Goal: Task Accomplishment & Management: Use online tool/utility

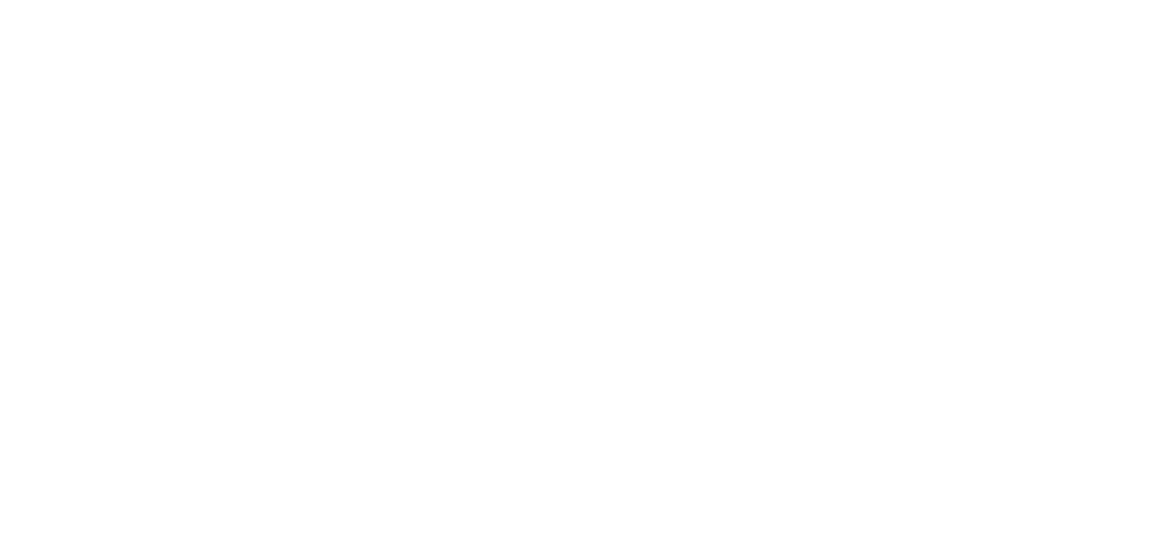
drag, startPoint x: 639, startPoint y: 187, endPoint x: 628, endPoint y: 187, distance: 10.8
click at [639, 187] on body "We're offline! Leave a message" at bounding box center [575, 277] width 1150 height 555
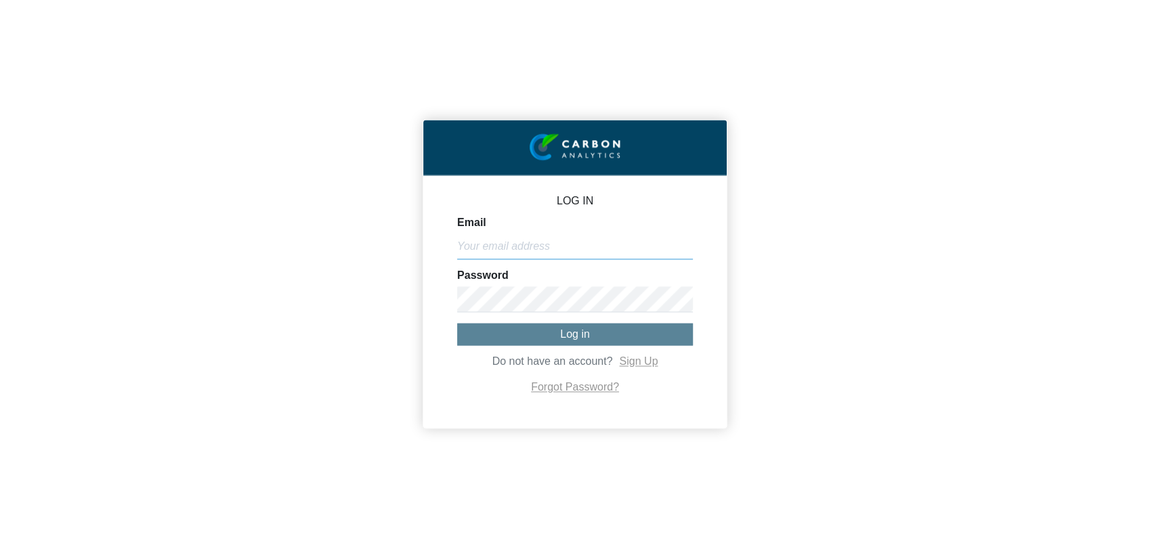
type input "[EMAIL_ADDRESS][DOMAIN_NAME]"
click at [567, 333] on span "Log in" at bounding box center [575, 334] width 30 height 12
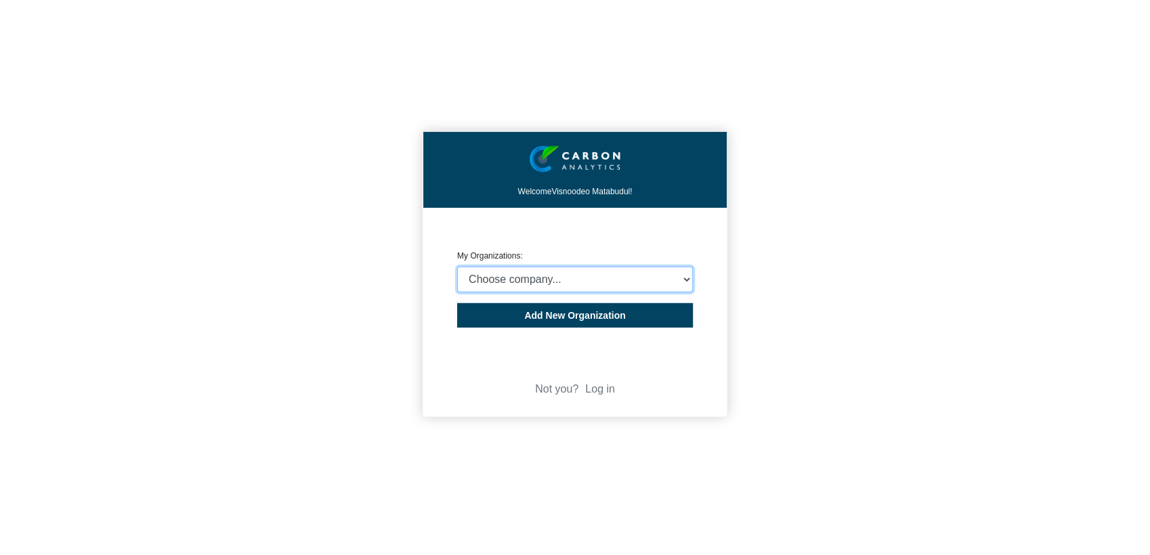
click at [583, 284] on select "Choose company... Rider [PERSON_NAME] (Indian Ocean) Ltd Rider [PERSON_NAME] ([…" at bounding box center [575, 280] width 236 height 26
select select "4407816"
click at [457, 267] on select "Choose company... Rider [PERSON_NAME] (Indian Ocean) Ltd Rider [PERSON_NAME] ([…" at bounding box center [575, 280] width 236 height 26
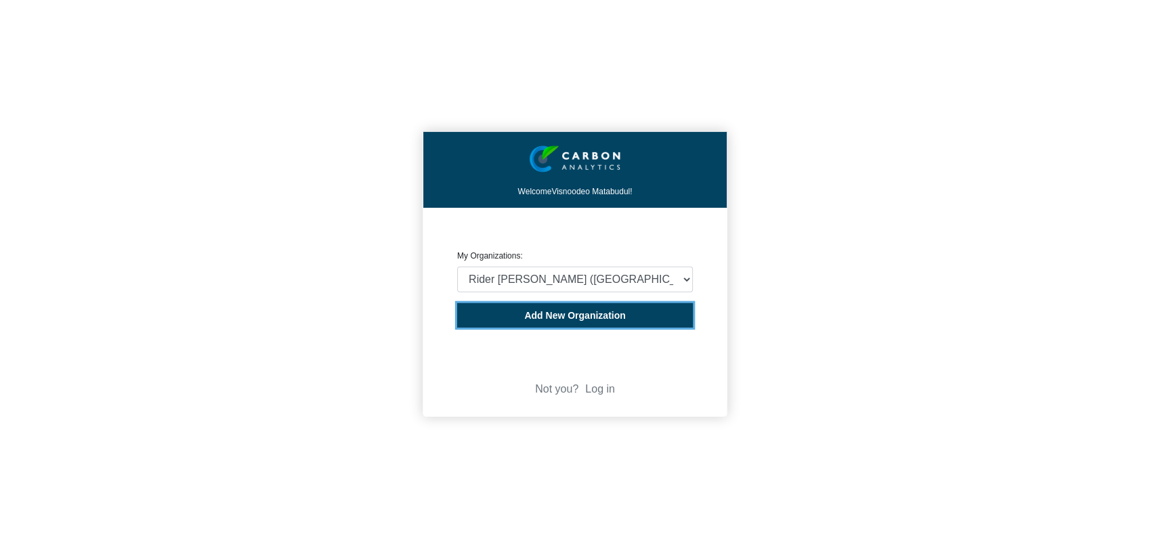
click at [574, 312] on span "Add New Organization" at bounding box center [574, 315] width 101 height 11
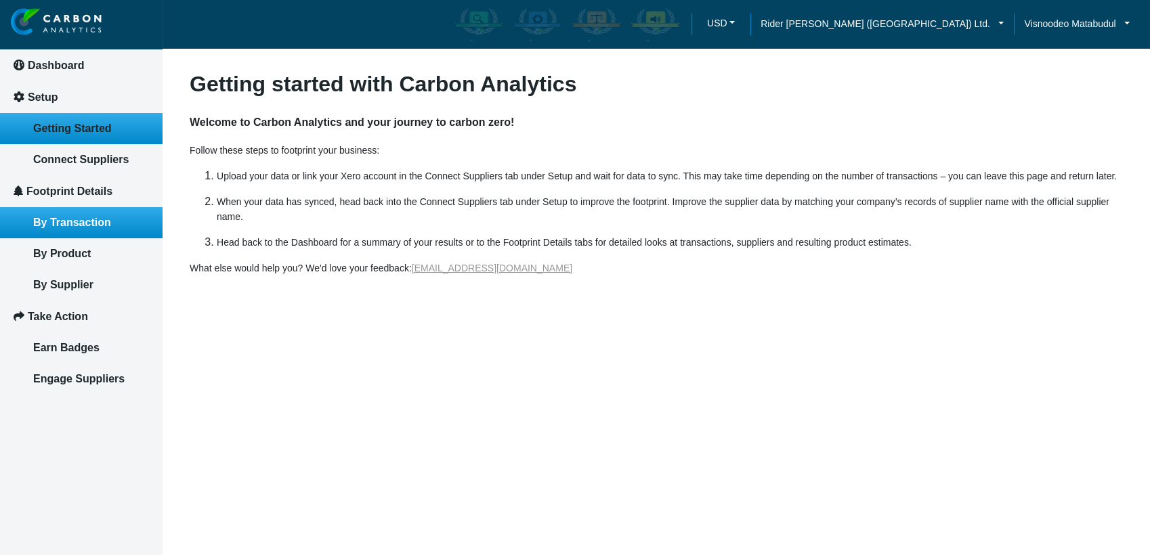
click at [103, 224] on span "By Transaction" at bounding box center [72, 223] width 78 height 12
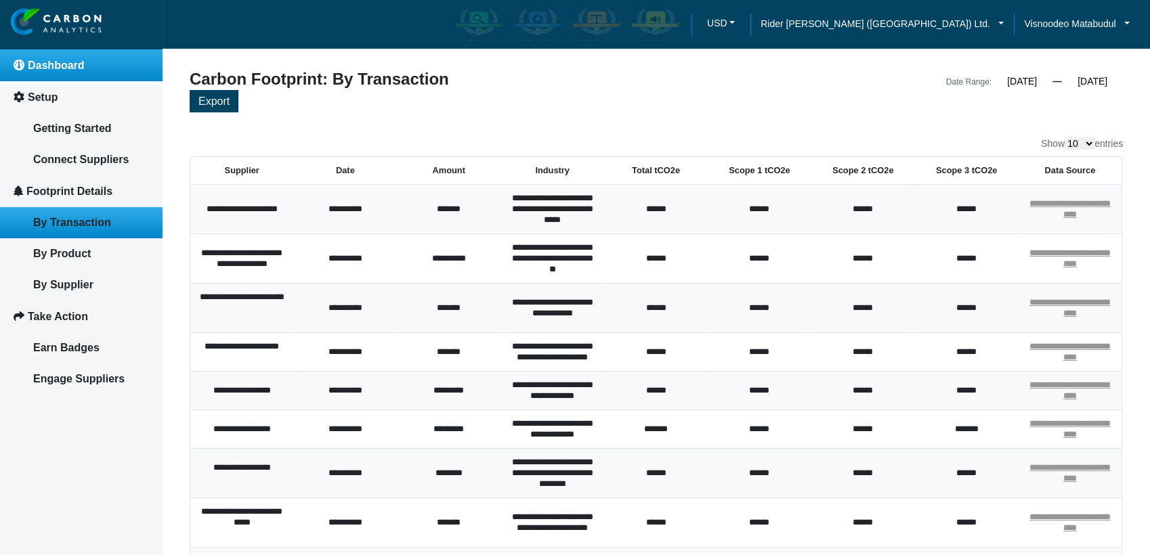
click at [96, 64] on link "Dashboard" at bounding box center [81, 65] width 163 height 32
